Goal: Navigation & Orientation: Understand site structure

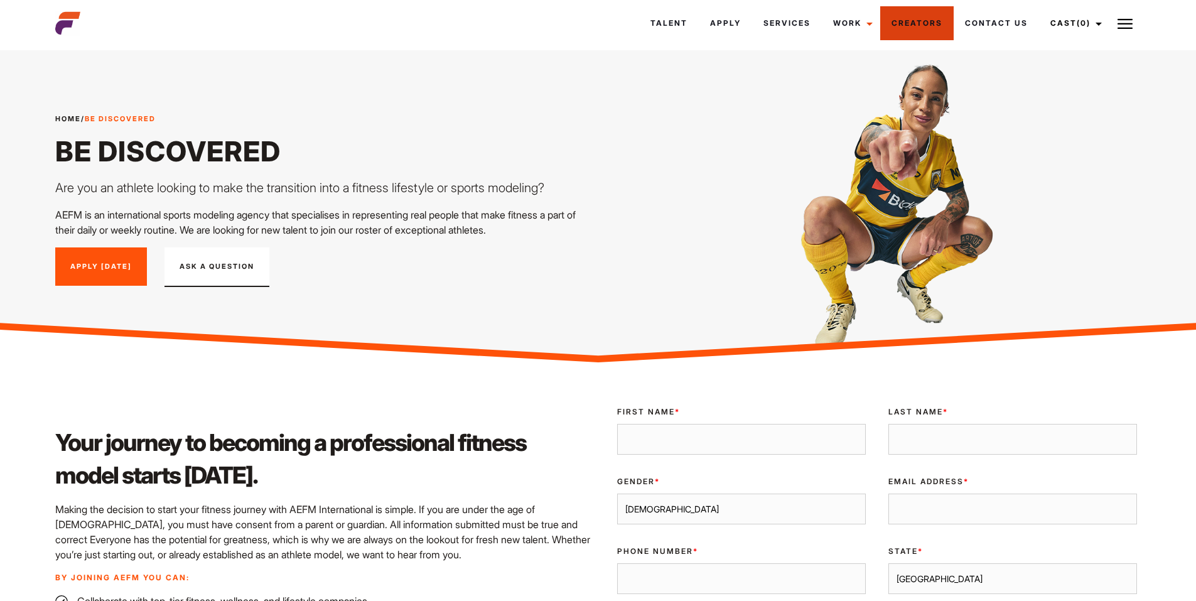
scroll to position [251, 0]
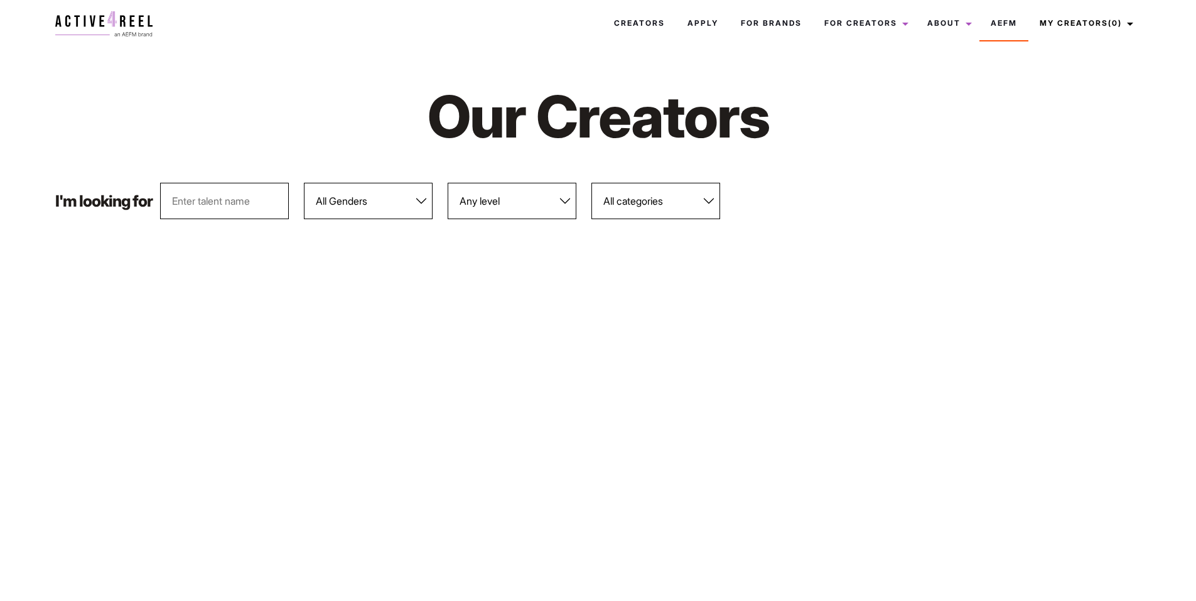
click at [805, 179] on div "Our Creators" at bounding box center [598, 116] width 1100 height 132
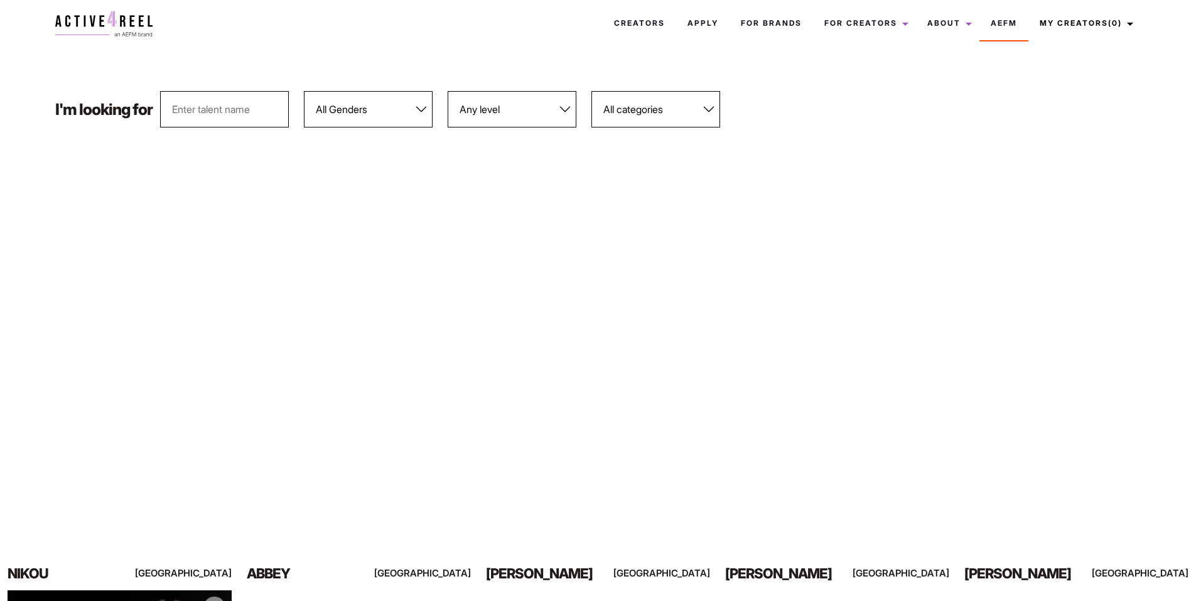
scroll to position [377, 0]
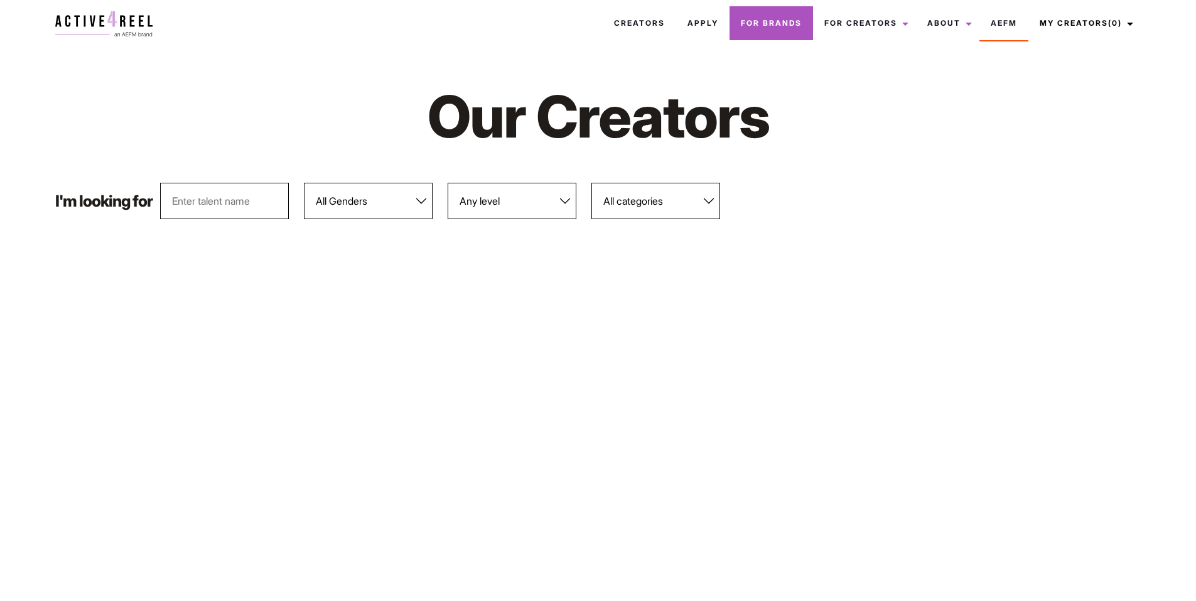
scroll to position [377, 0]
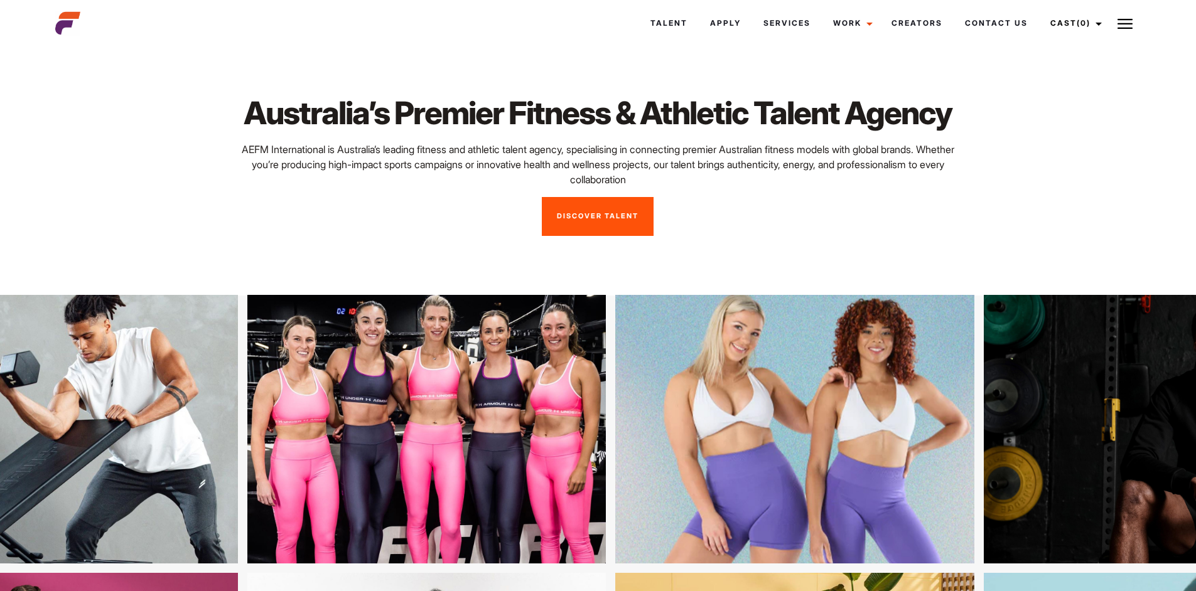
click at [1125, 27] on img at bounding box center [1124, 23] width 15 height 15
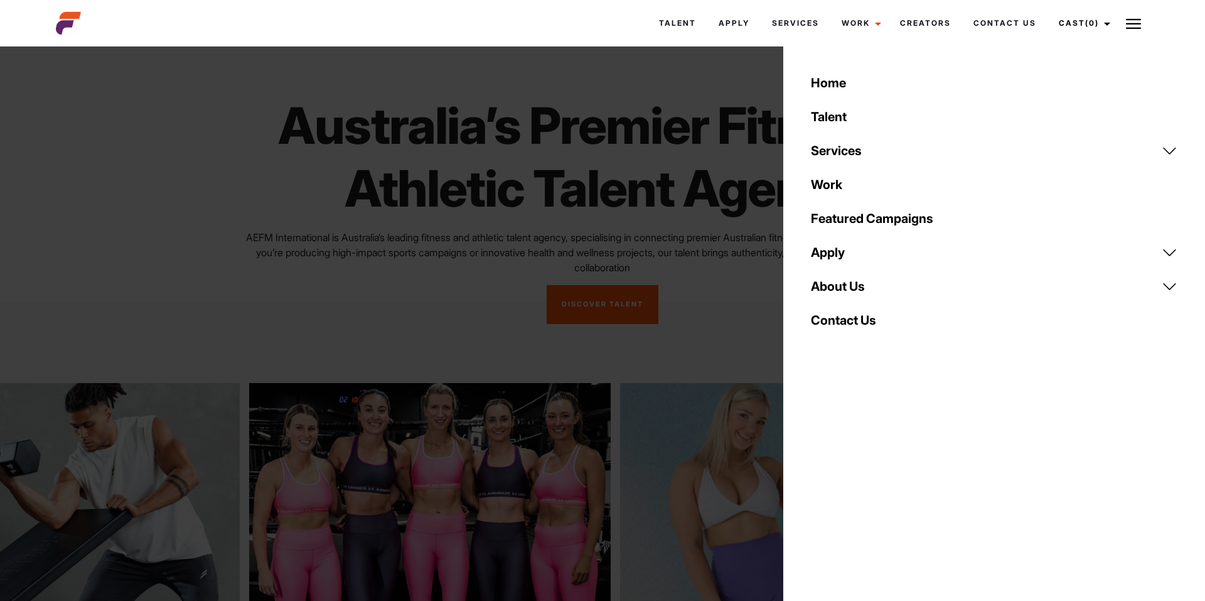
click at [831, 279] on link "About Us" at bounding box center [994, 286] width 382 height 34
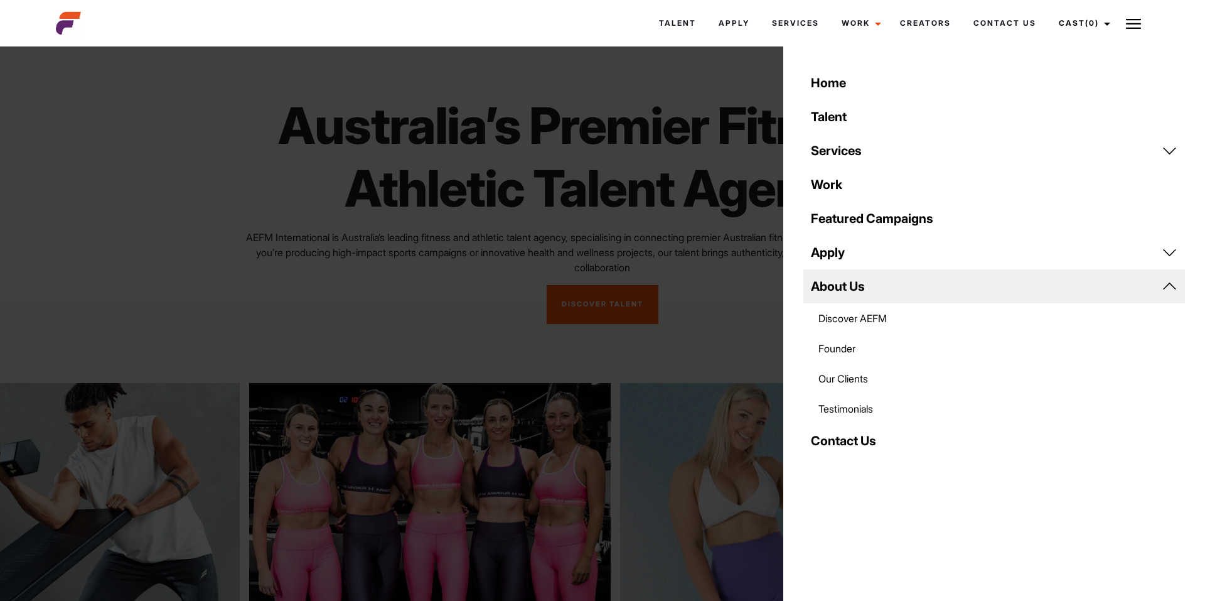
click at [865, 399] on link "Testimonials" at bounding box center [994, 409] width 382 height 30
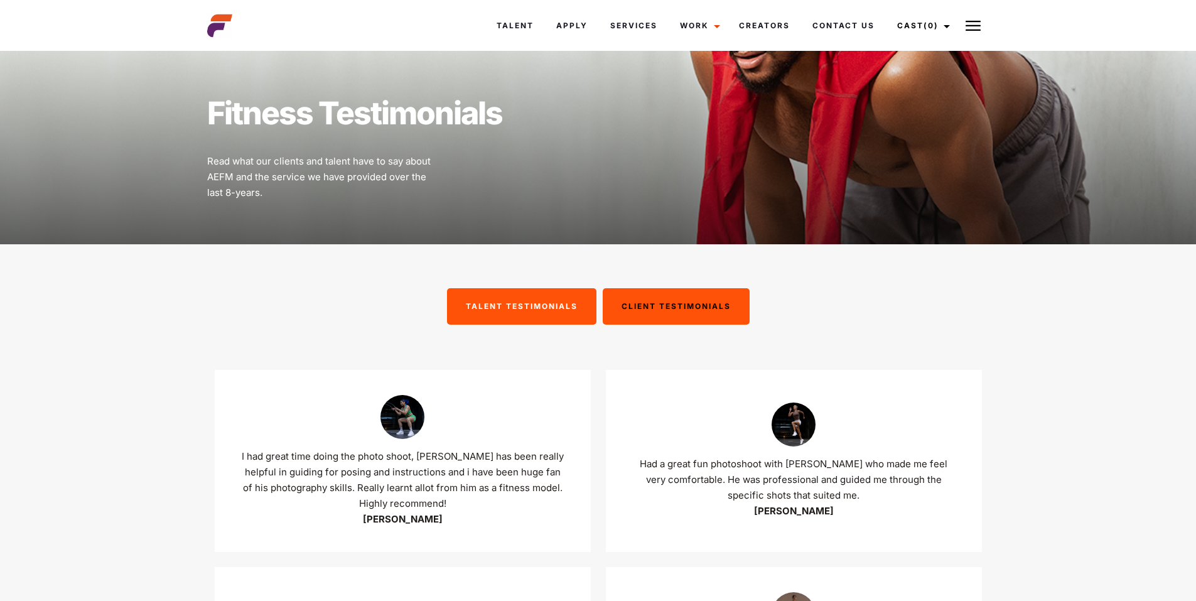
click at [977, 27] on img at bounding box center [972, 25] width 15 height 15
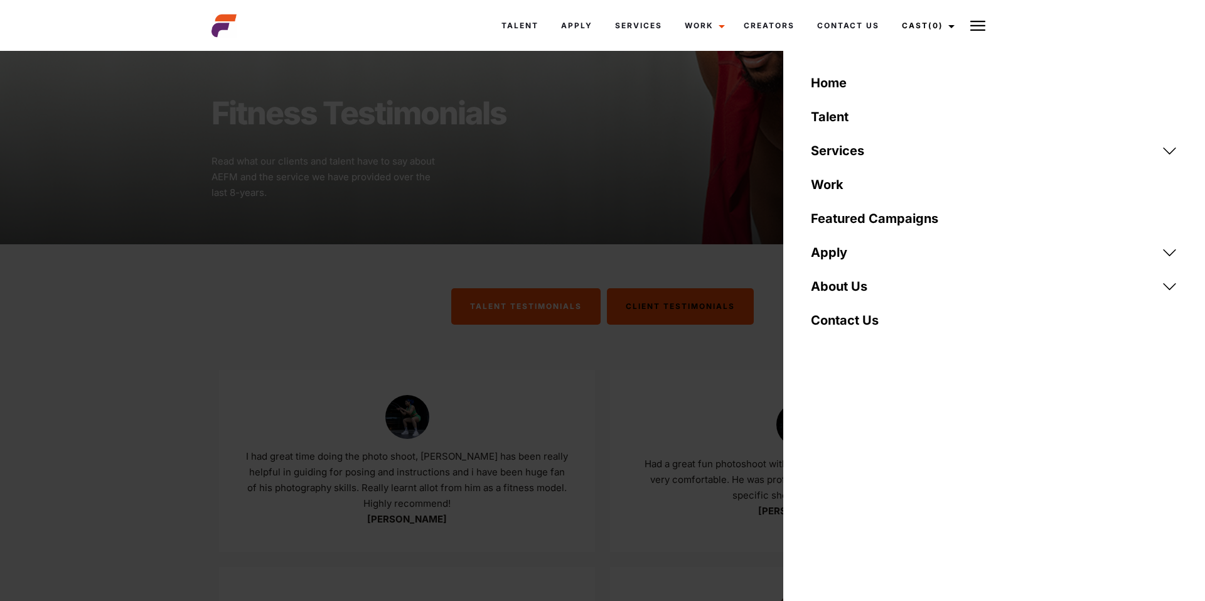
click at [850, 247] on link "Apply" at bounding box center [994, 252] width 382 height 34
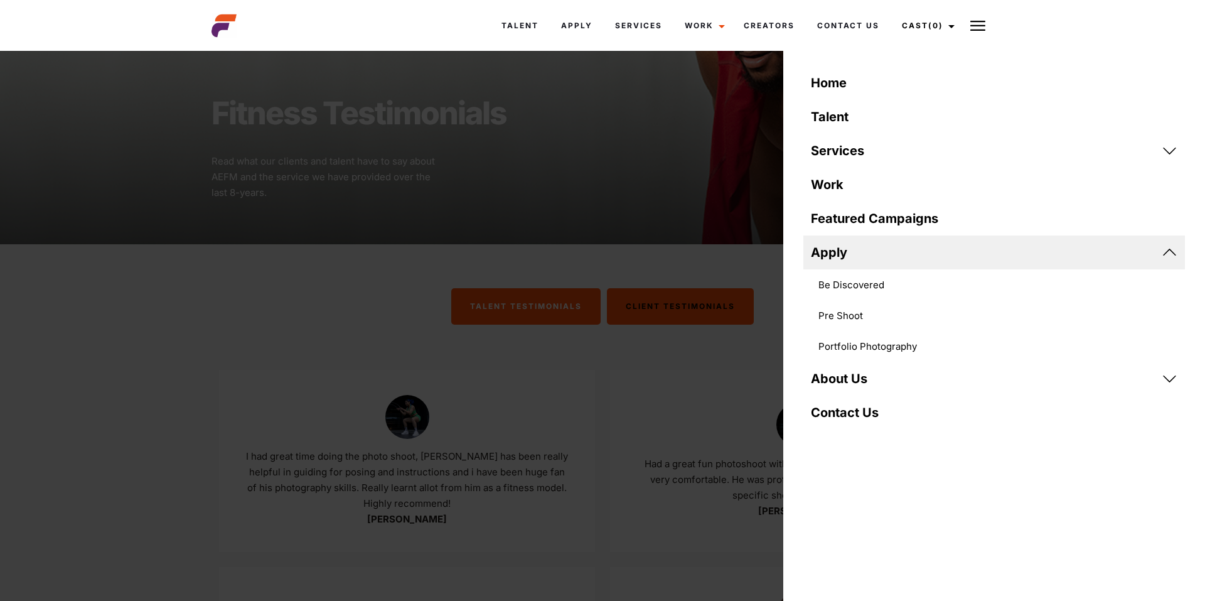
click at [868, 288] on link "Be Discovered" at bounding box center [994, 284] width 382 height 31
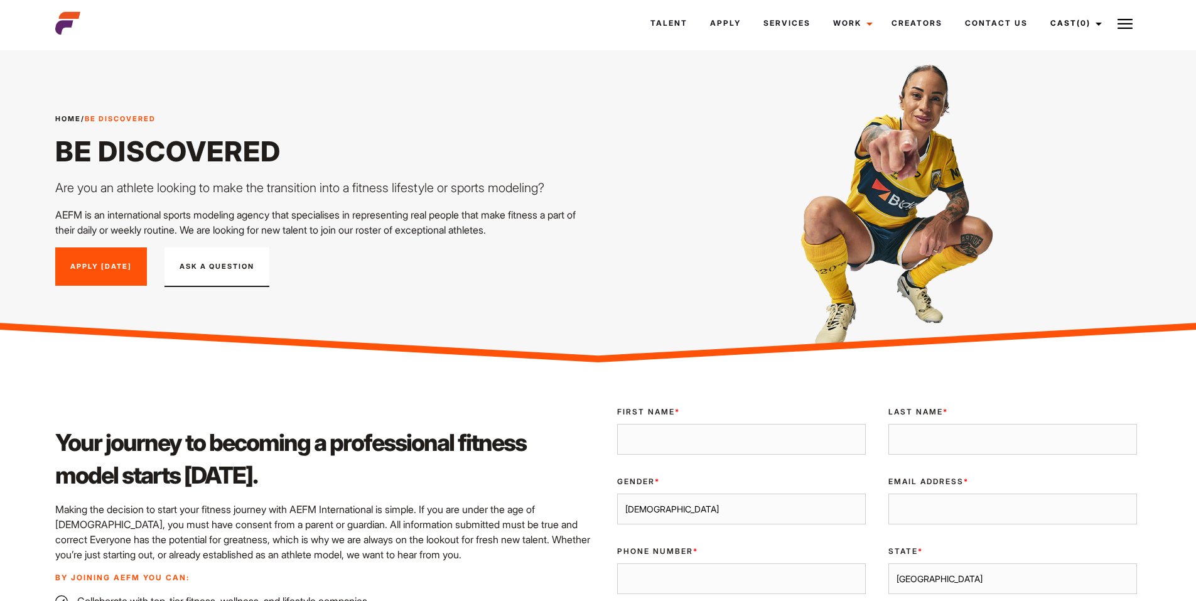
click at [1126, 29] on img at bounding box center [1124, 23] width 15 height 15
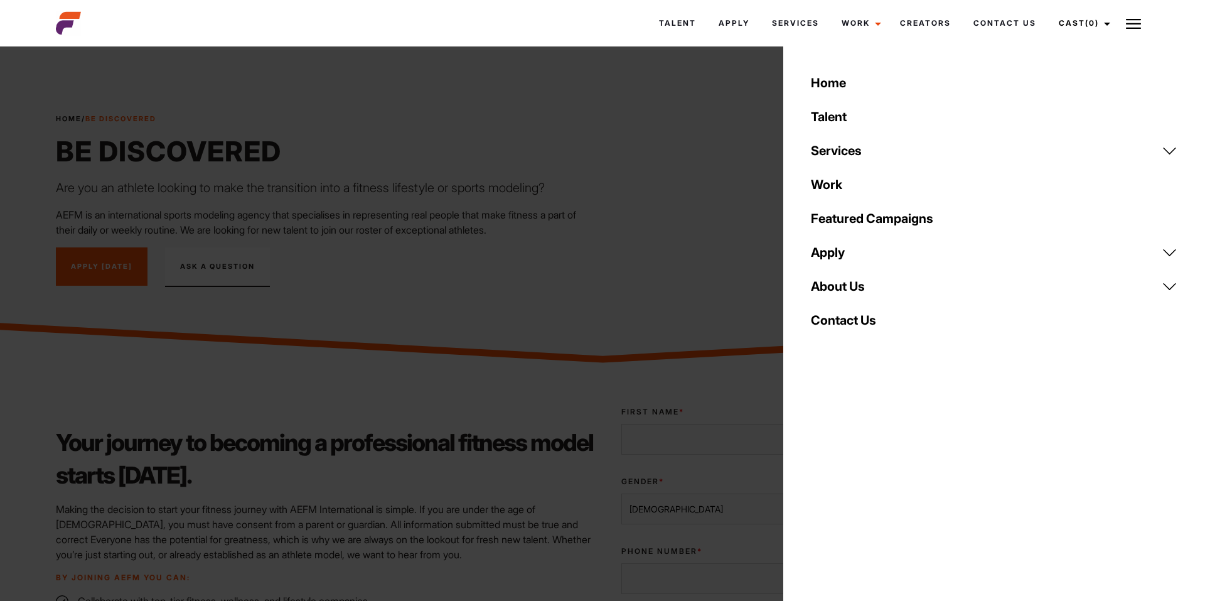
click at [865, 223] on link "Featured Campaigns" at bounding box center [994, 218] width 382 height 34
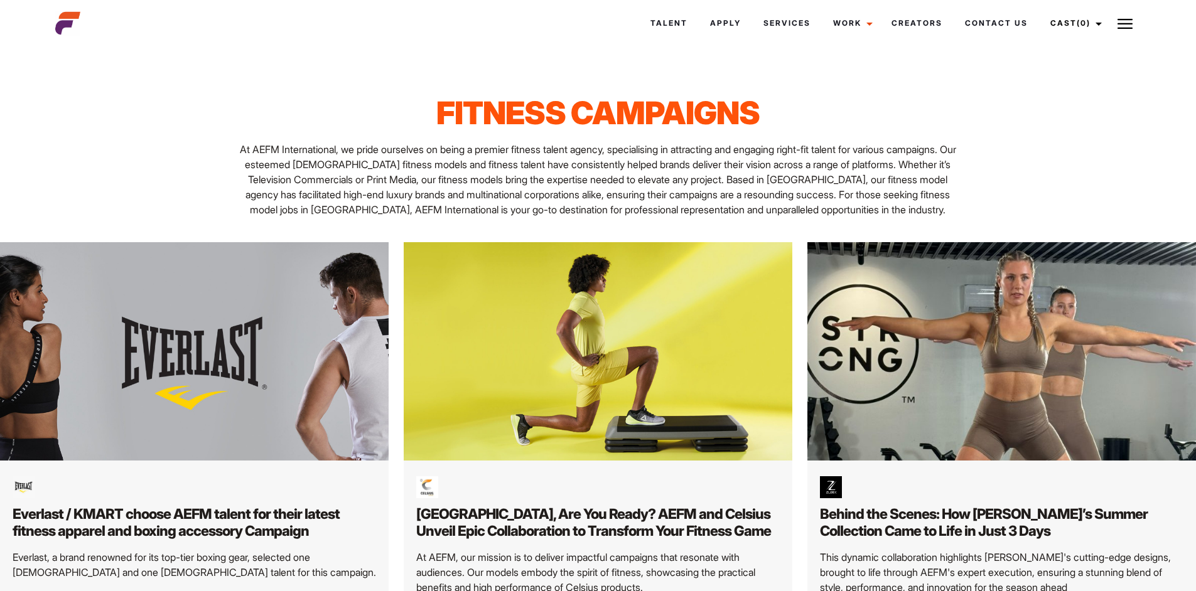
click at [1119, 25] on img at bounding box center [1124, 23] width 15 height 15
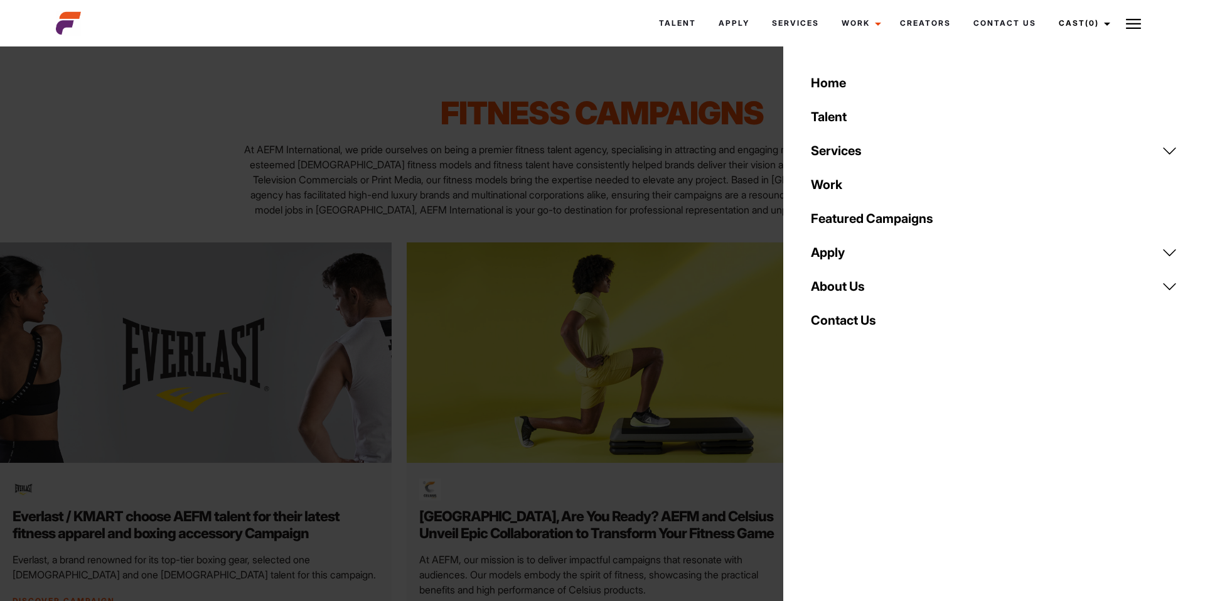
click at [864, 244] on link "Apply" at bounding box center [994, 252] width 382 height 34
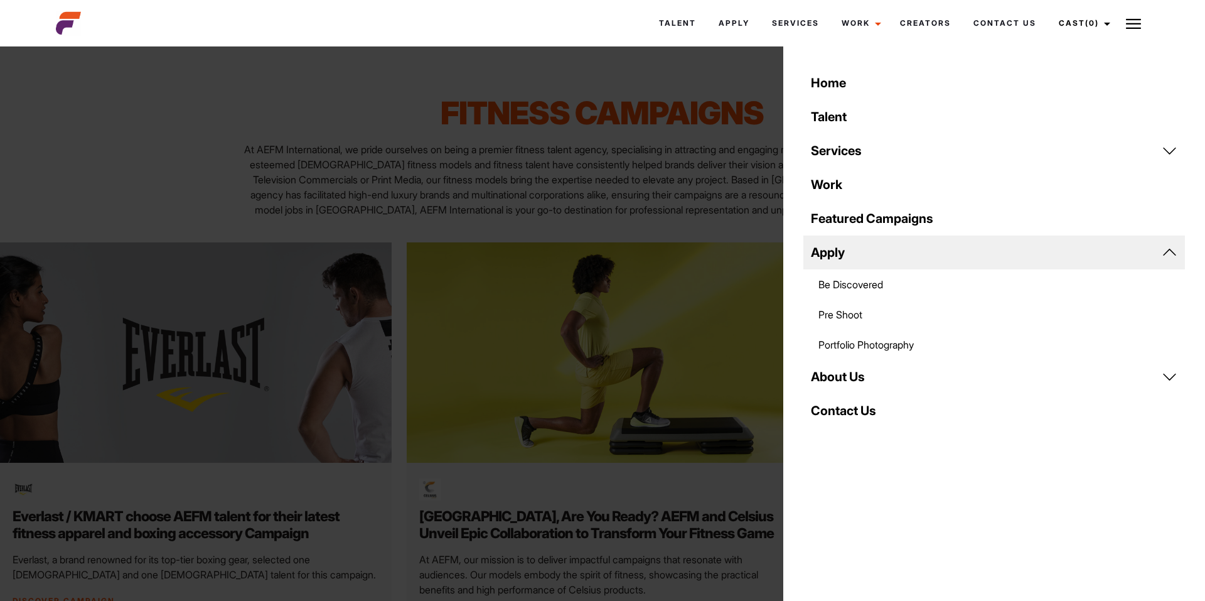
click at [864, 319] on link "Pre Shoot" at bounding box center [994, 314] width 382 height 30
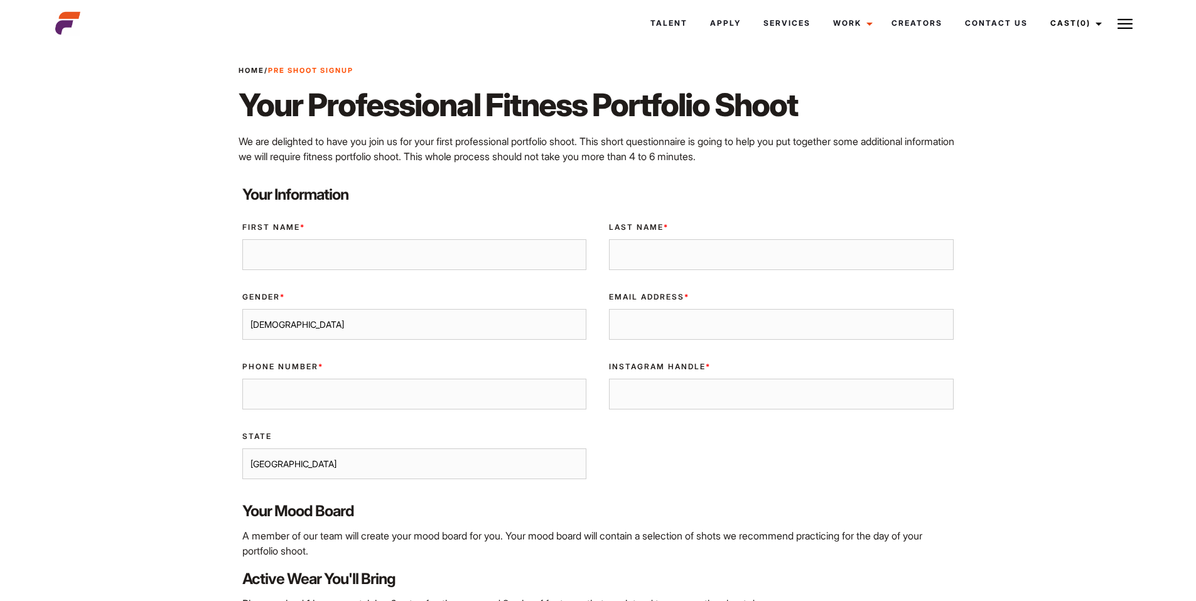
click at [1118, 28] on img at bounding box center [1124, 23] width 15 height 15
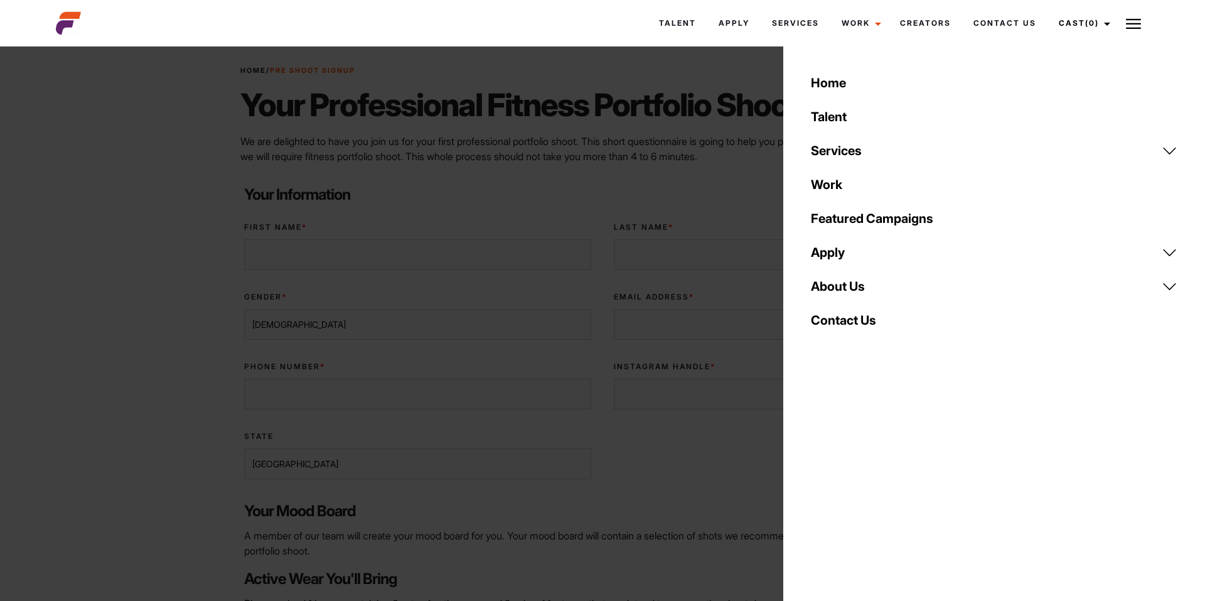
click at [837, 252] on link "Apply" at bounding box center [994, 252] width 382 height 34
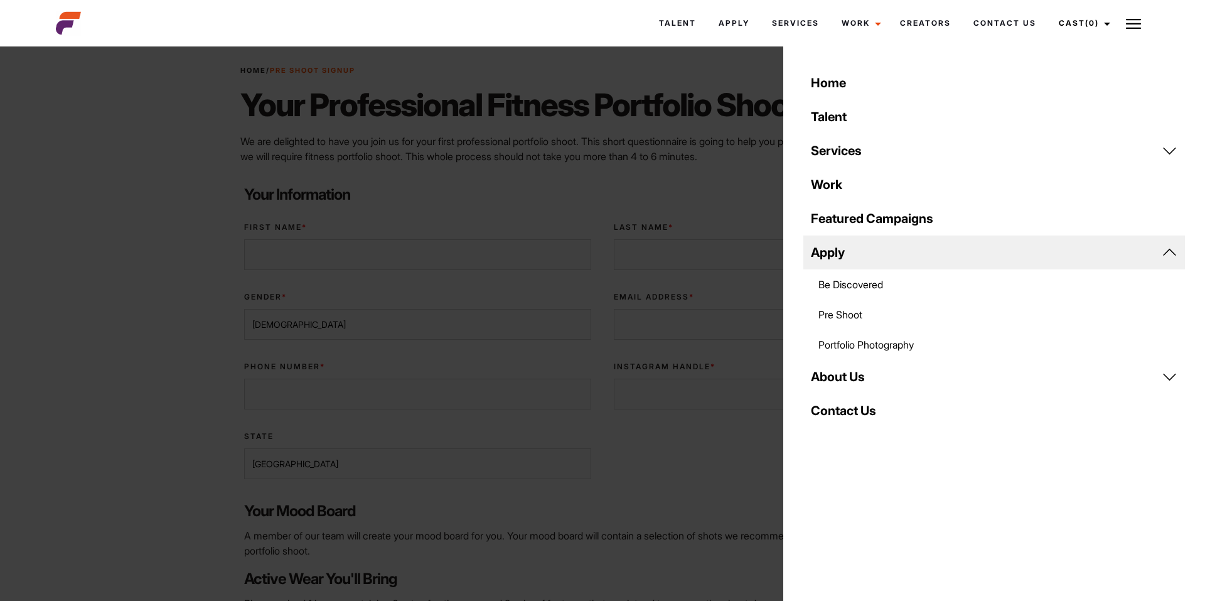
click at [850, 341] on link "Portfolio Photography" at bounding box center [994, 344] width 382 height 30
click at [689, 31] on link "Talent" at bounding box center [678, 23] width 60 height 34
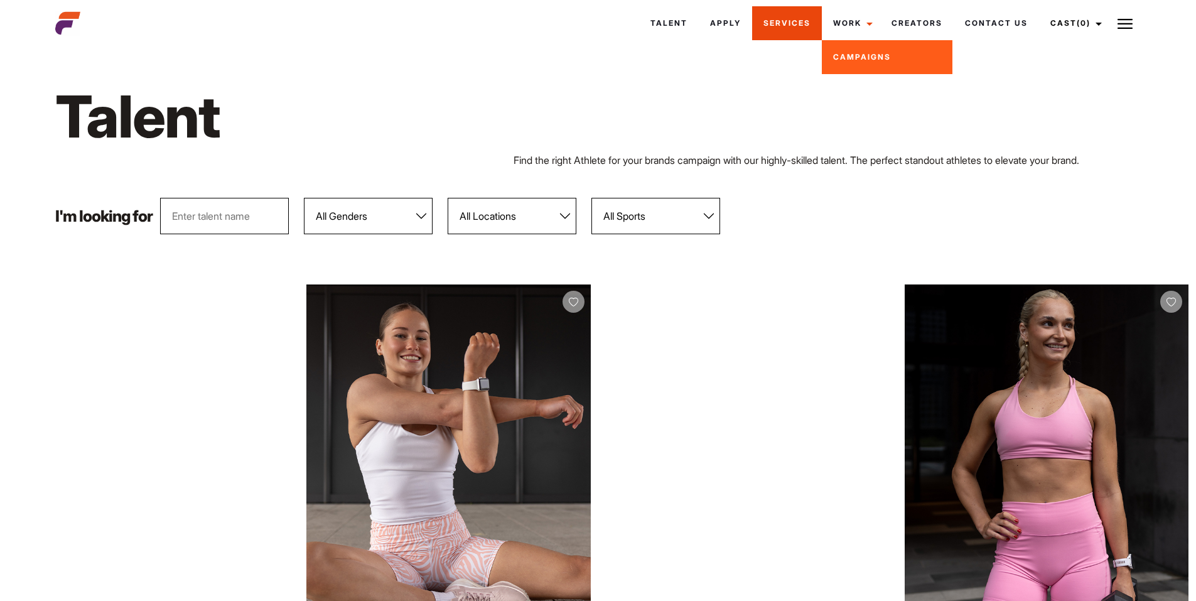
click at [800, 24] on link "Services" at bounding box center [787, 23] width 70 height 34
